Goal: Information Seeking & Learning: Learn about a topic

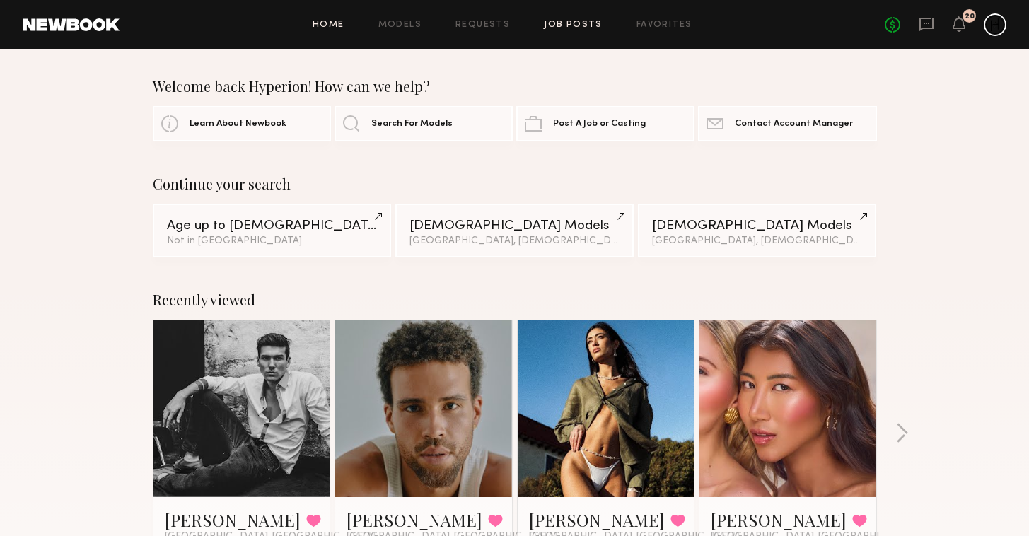
click at [583, 25] on link "Job Posts" at bounding box center [573, 25] width 59 height 9
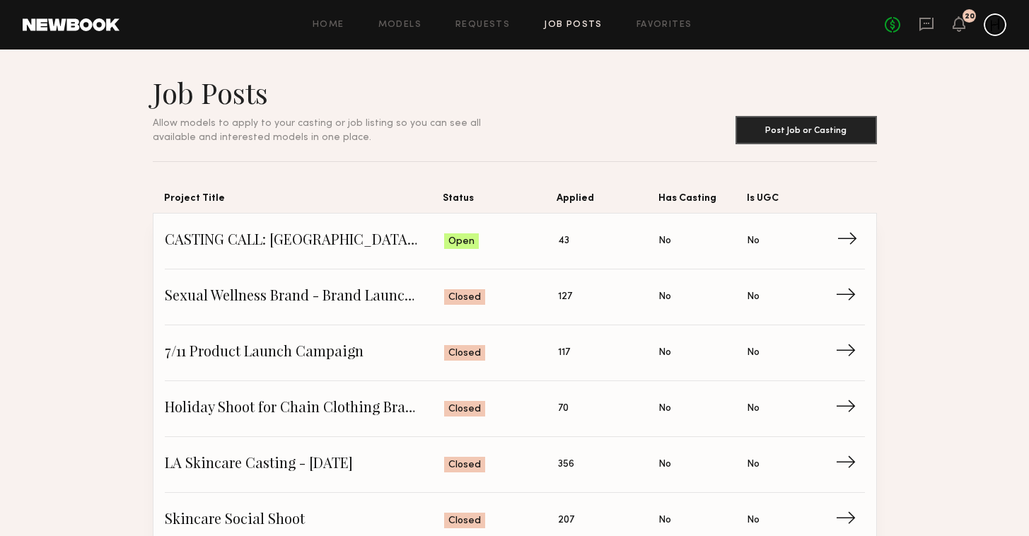
click at [332, 245] on span "CASTING CALL: [GEOGRAPHIC_DATA] LOCAL TALENT - REAL FAMILIES" at bounding box center [305, 241] width 280 height 21
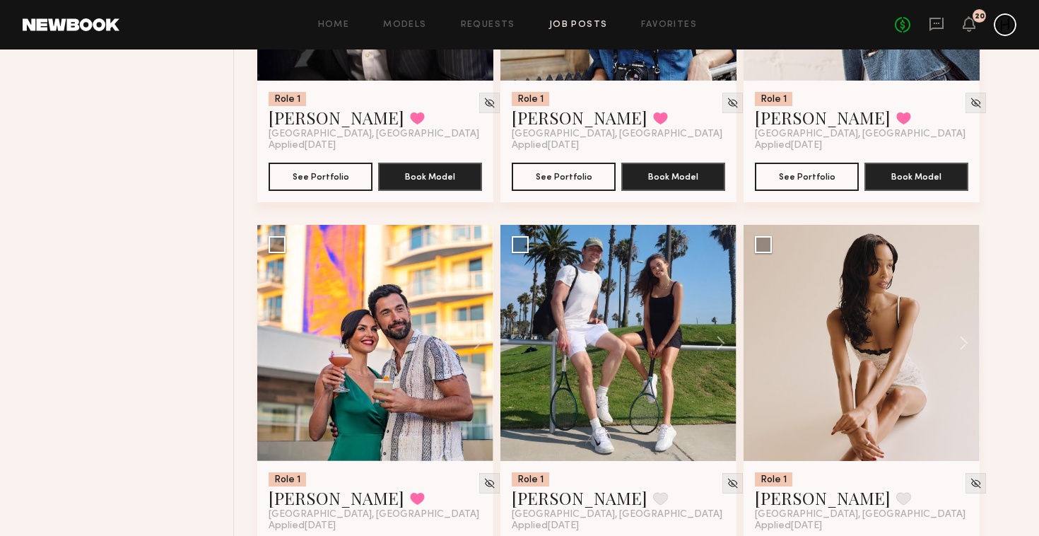
scroll to position [3563, 0]
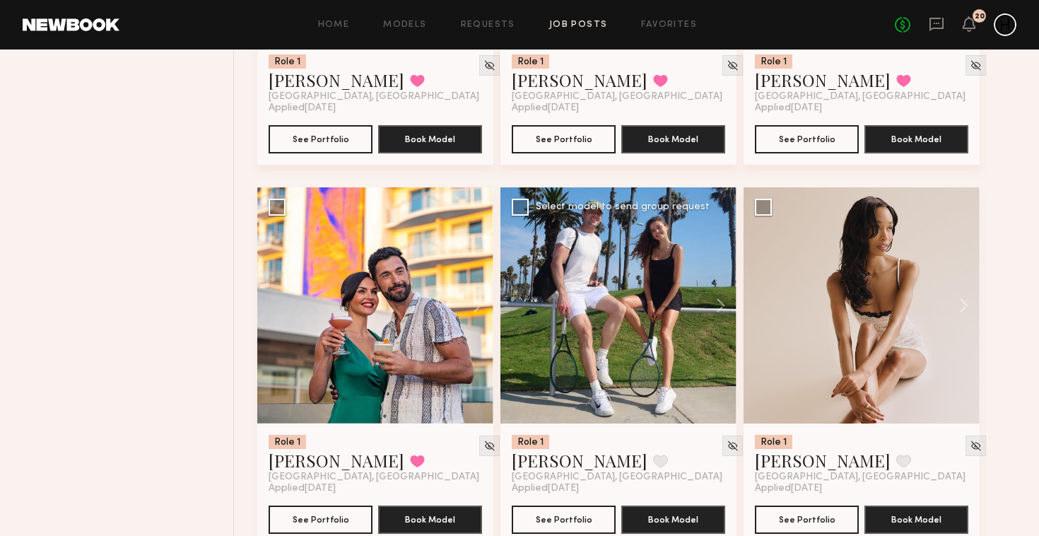
click at [621, 315] on div at bounding box center [619, 305] width 236 height 236
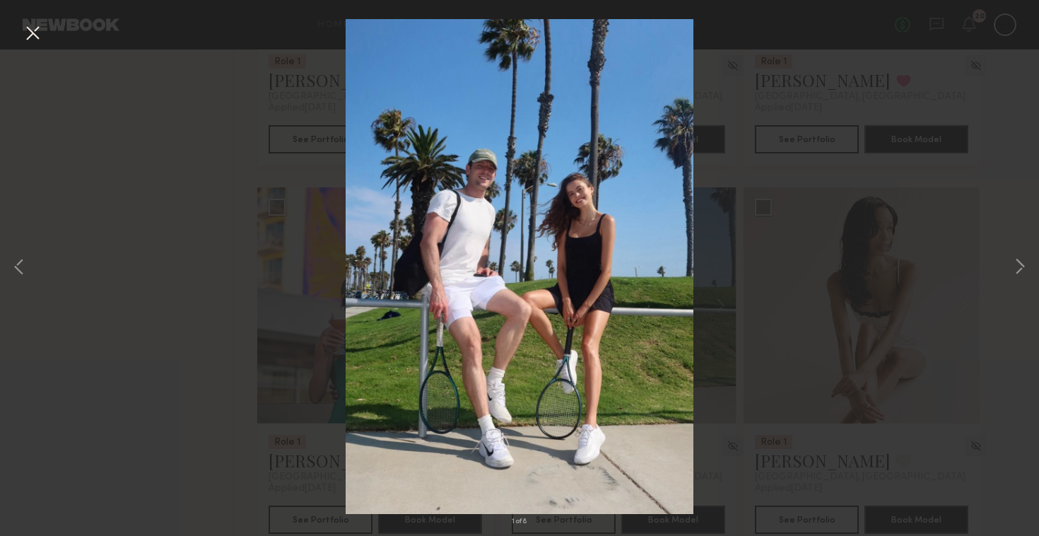
click at [990, 255] on div "1 of 8" at bounding box center [519, 268] width 1039 height 536
click at [1027, 255] on button at bounding box center [1020, 268] width 17 height 428
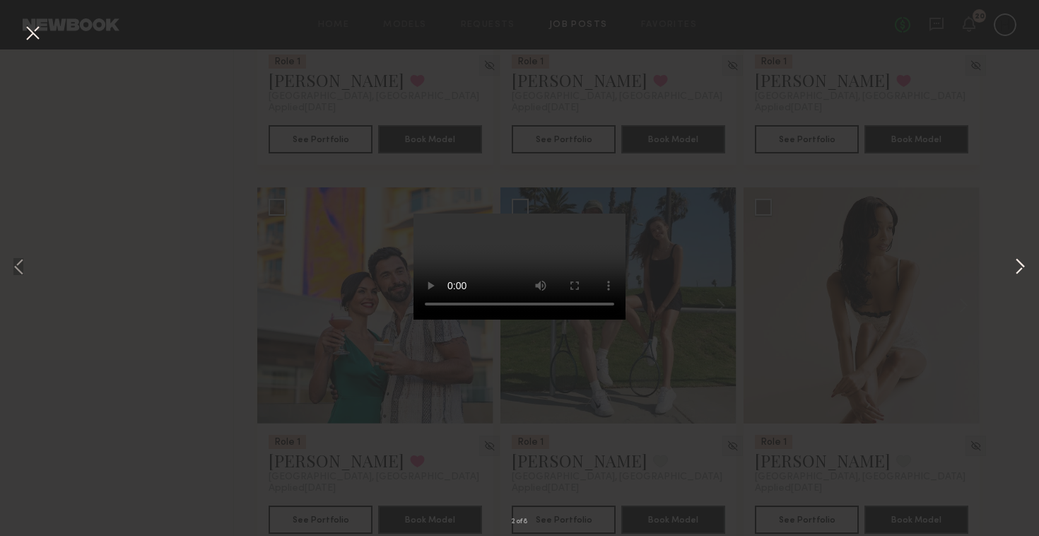
click at [1027, 256] on button at bounding box center [1020, 268] width 17 height 428
click at [1024, 262] on button at bounding box center [1020, 268] width 17 height 428
click at [33, 33] on button at bounding box center [32, 33] width 23 height 25
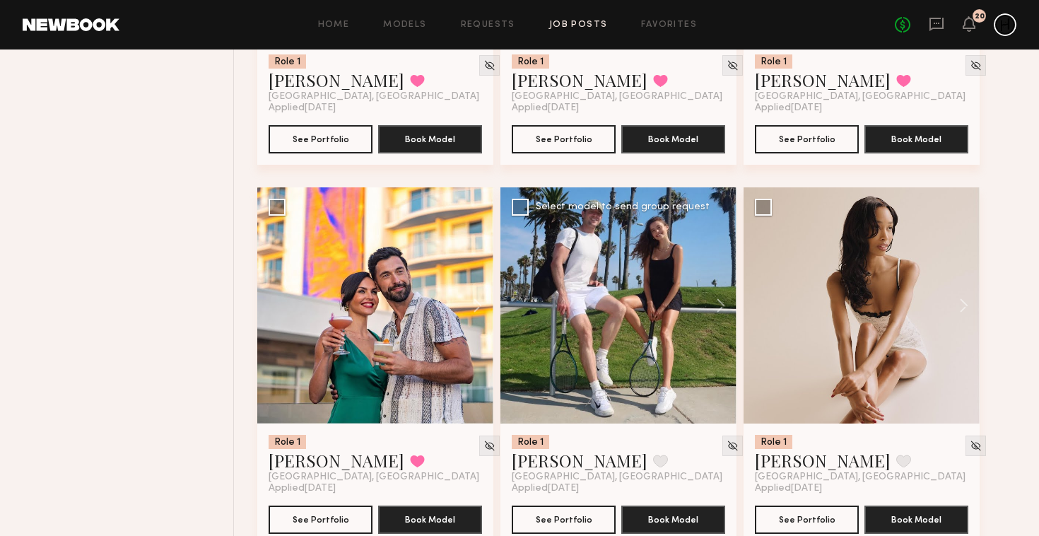
click at [518, 282] on div at bounding box center [619, 305] width 236 height 236
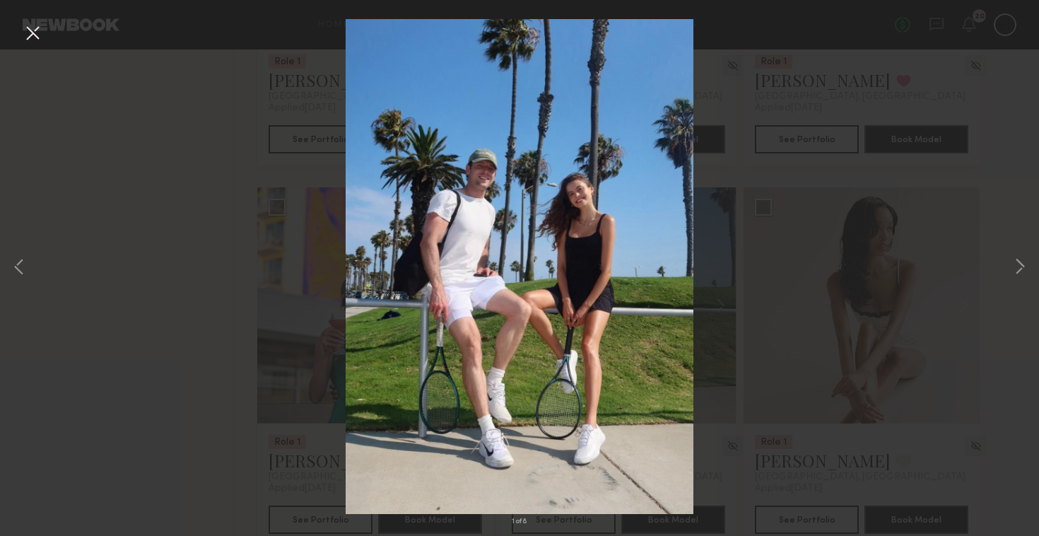
click at [823, 159] on div "1 of 8" at bounding box center [519, 268] width 1039 height 536
click at [508, 21] on img at bounding box center [520, 266] width 348 height 495
click at [246, 204] on div "1 of 8" at bounding box center [519, 268] width 1039 height 536
click at [918, 63] on div "1 of 8" at bounding box center [519, 268] width 1039 height 536
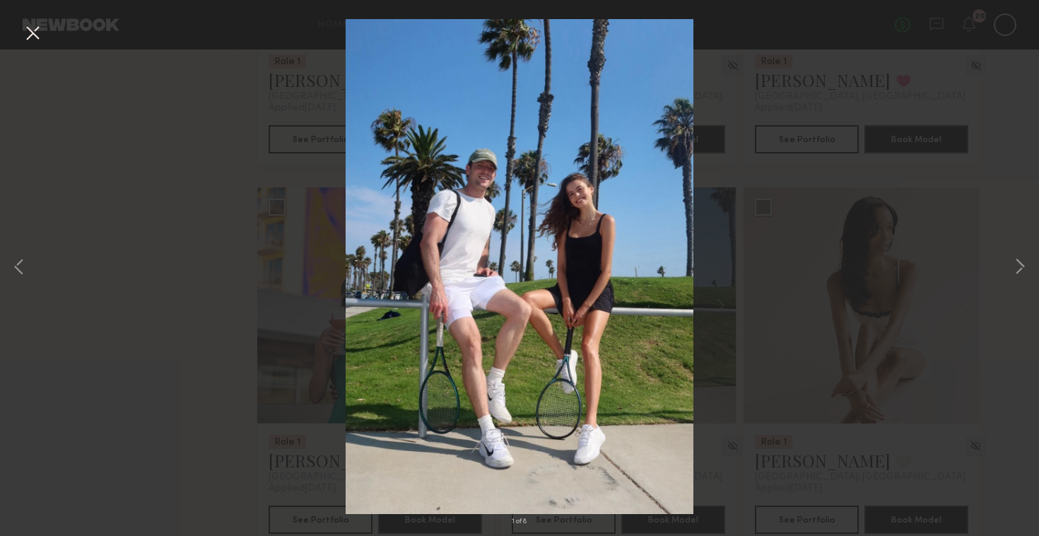
click at [35, 29] on button at bounding box center [32, 33] width 23 height 25
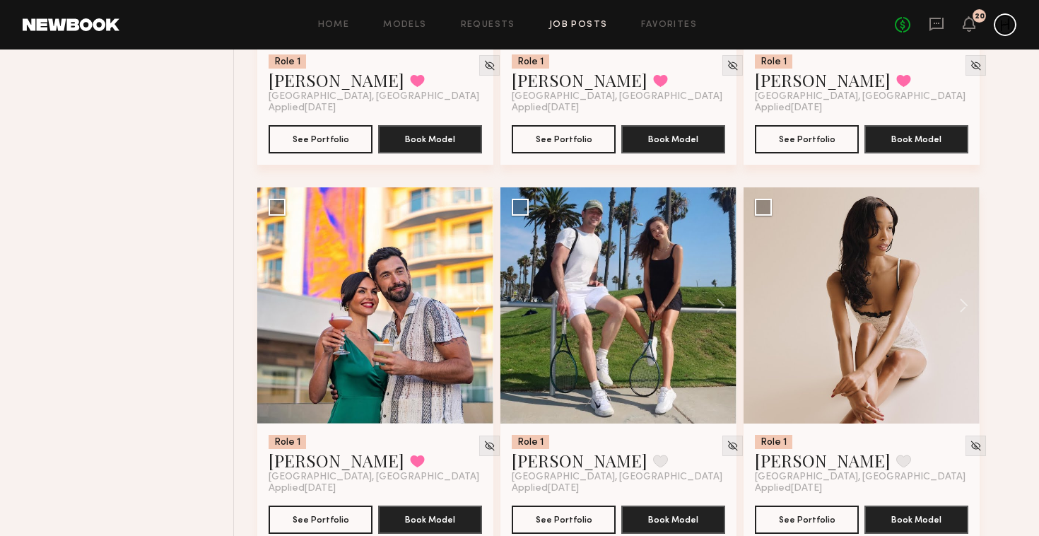
click at [59, 22] on link at bounding box center [71, 24] width 97 height 13
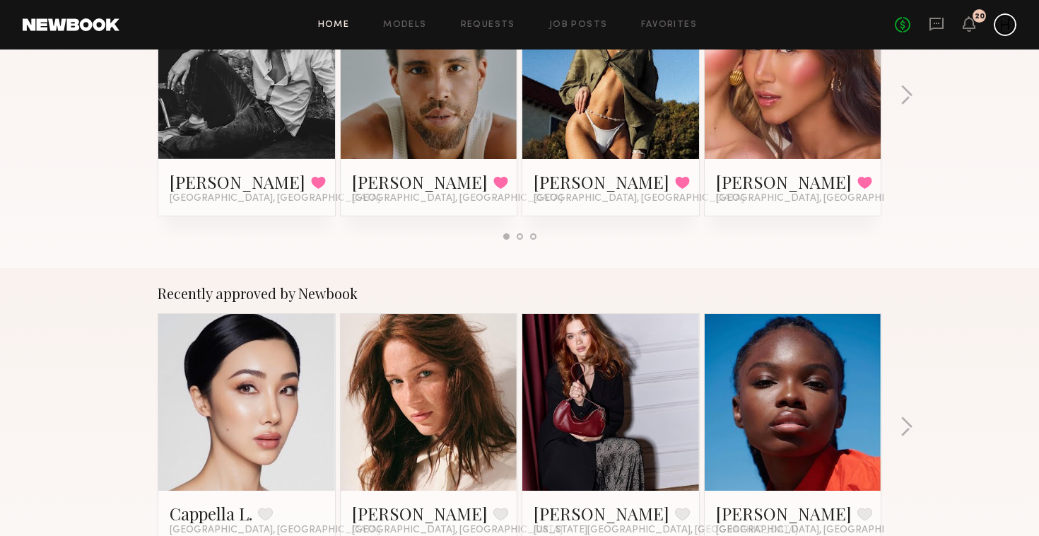
scroll to position [683, 0]
